Goal: Information Seeking & Learning: Find specific fact

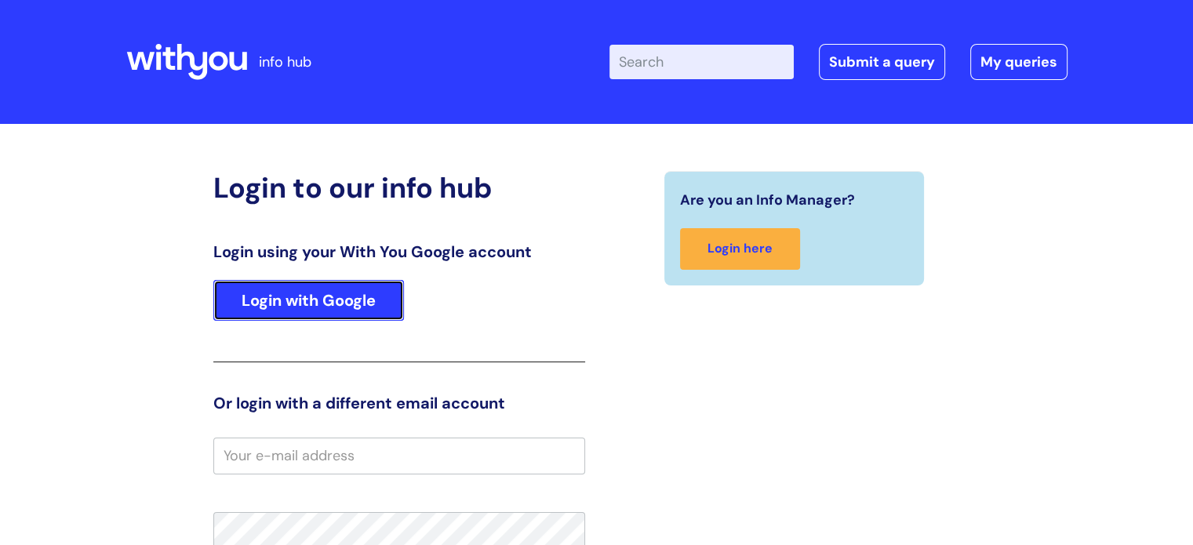
click at [268, 297] on link "Login with Google" at bounding box center [308, 300] width 191 height 41
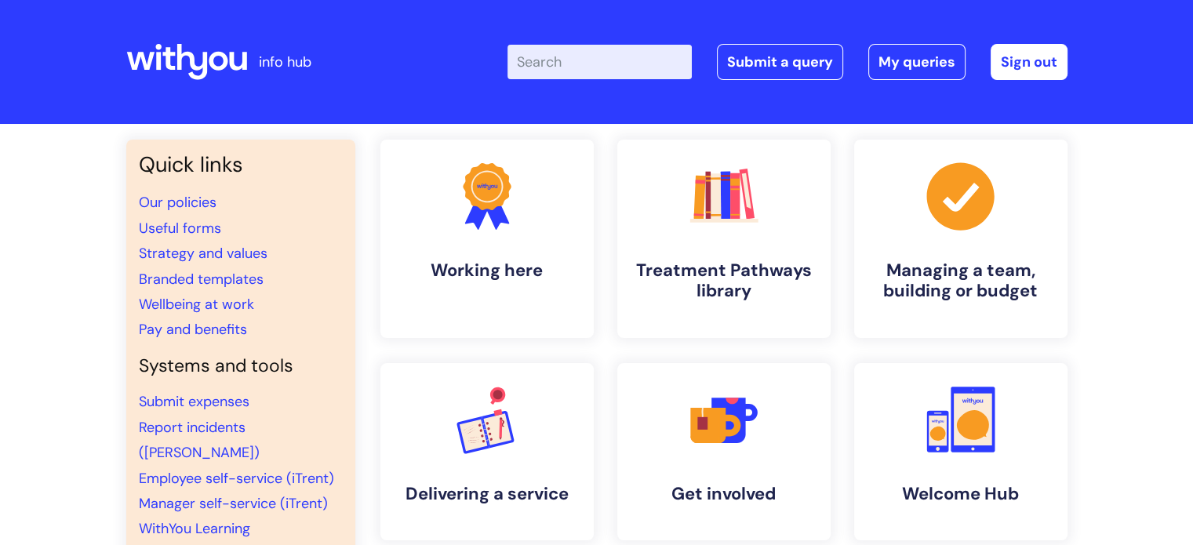
click at [571, 70] on input "Enter your search term here..." at bounding box center [599, 62] width 184 height 34
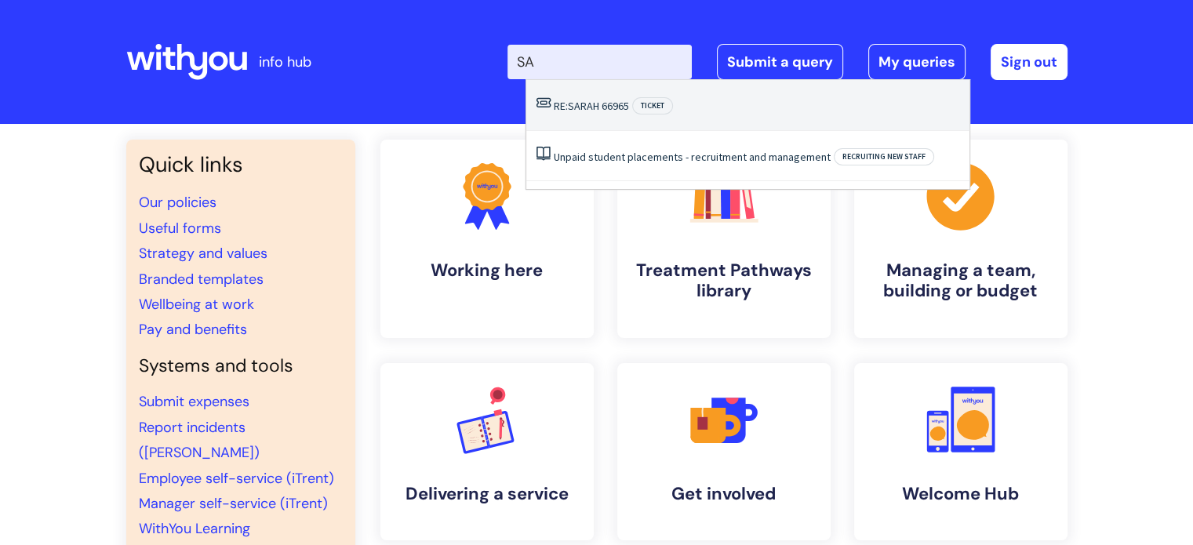
type input "S"
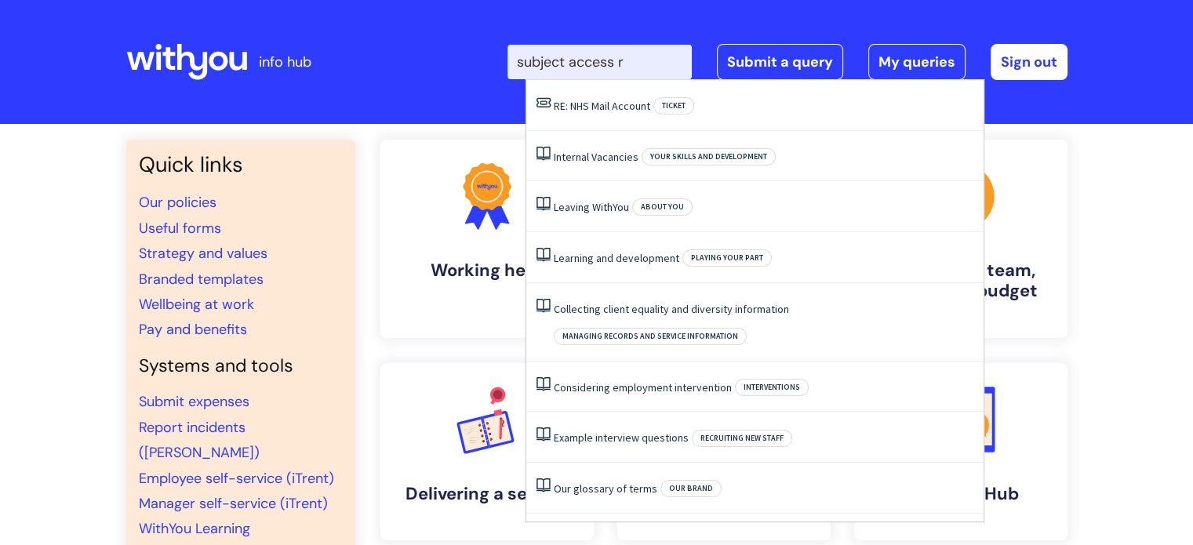
type input "r"
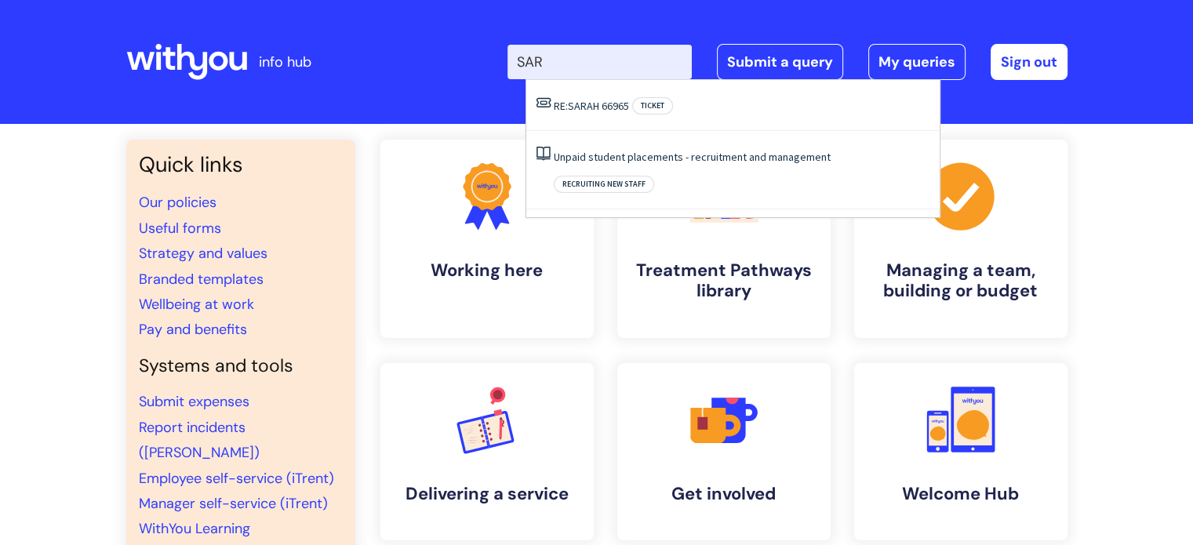
type input "SAR"
click button "Search" at bounding box center [0, 0] width 0 height 0
